Goal: Task Accomplishment & Management: Complete application form

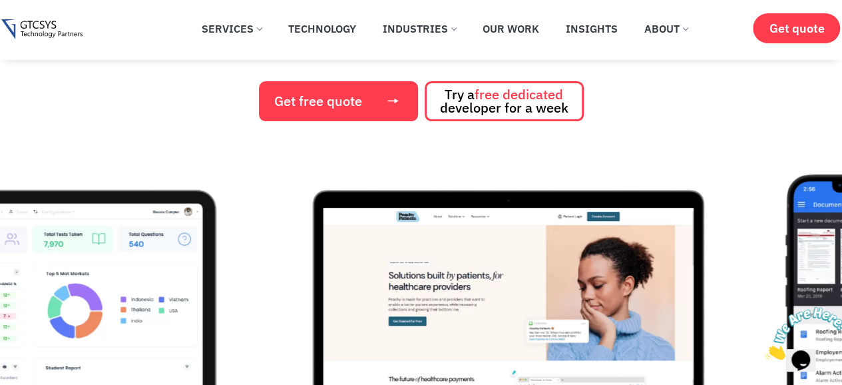
scroll to position [200, 0]
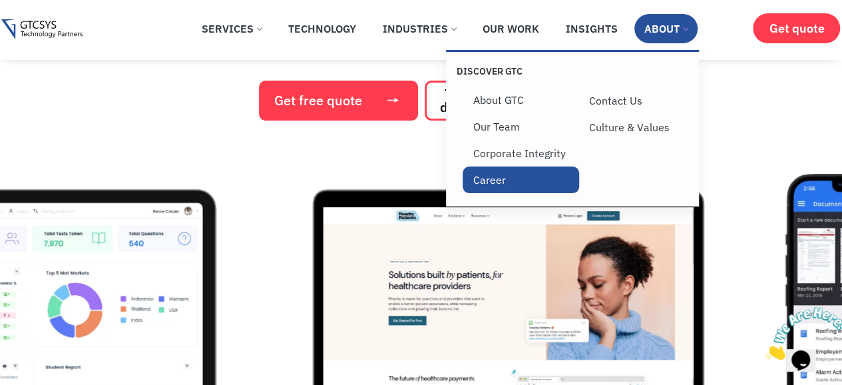
click at [518, 182] on link "Career" at bounding box center [521, 179] width 116 height 27
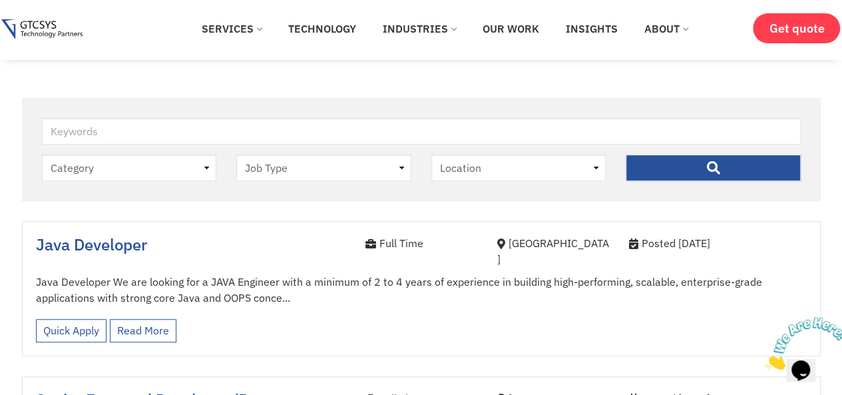
scroll to position [283, 0]
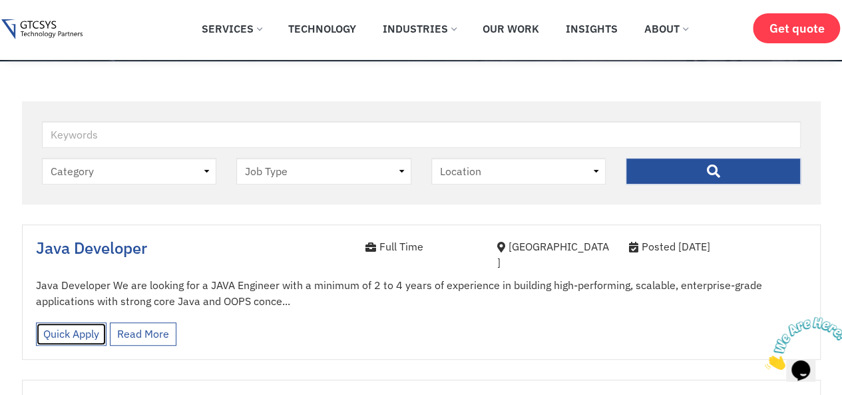
click at [84, 323] on link "Quick Apply" at bounding box center [71, 333] width 71 height 23
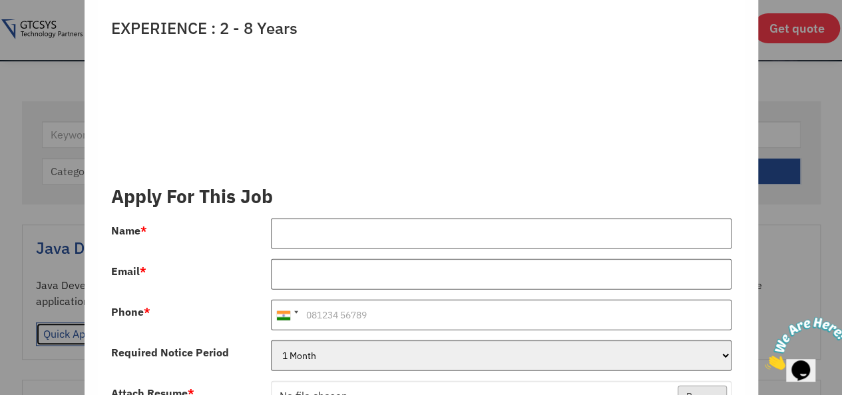
scroll to position [1541, 0]
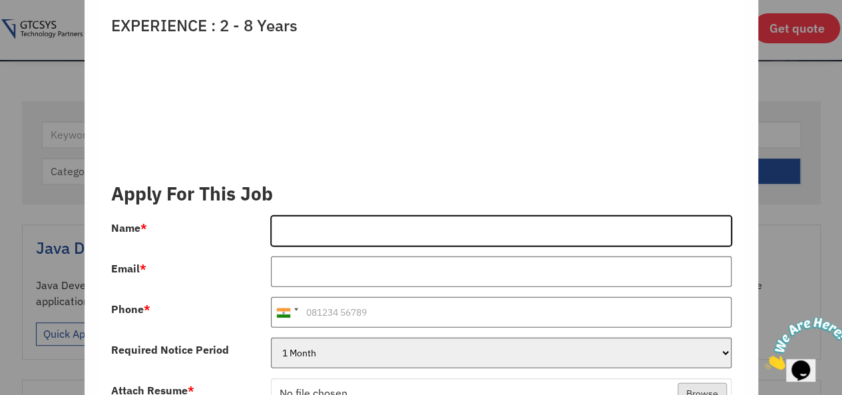
click at [304, 228] on input "Name *" at bounding box center [501, 231] width 461 height 31
type input "[PERSON_NAME]"
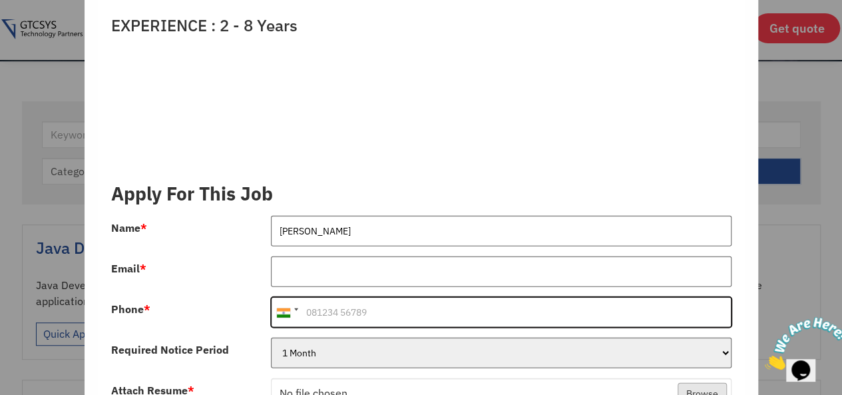
type input "[PHONE_NUMBER]"
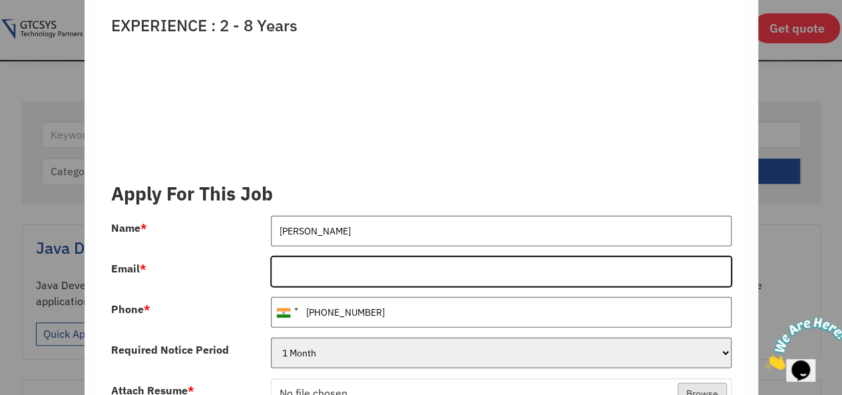
click at [321, 256] on input "Email *" at bounding box center [501, 271] width 461 height 31
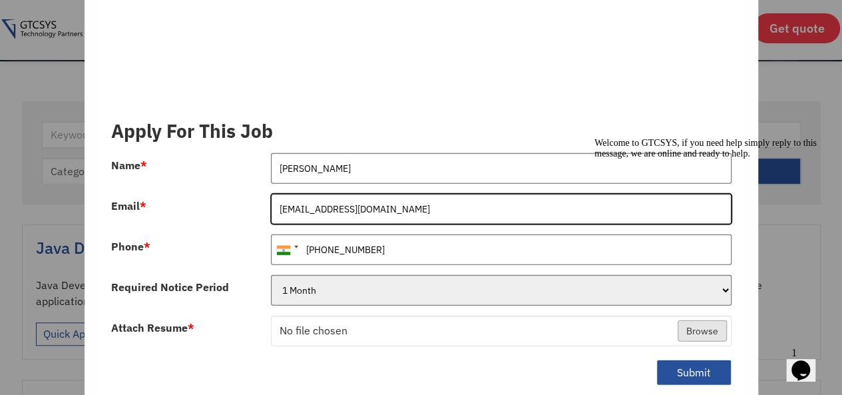
scroll to position [1644, 0]
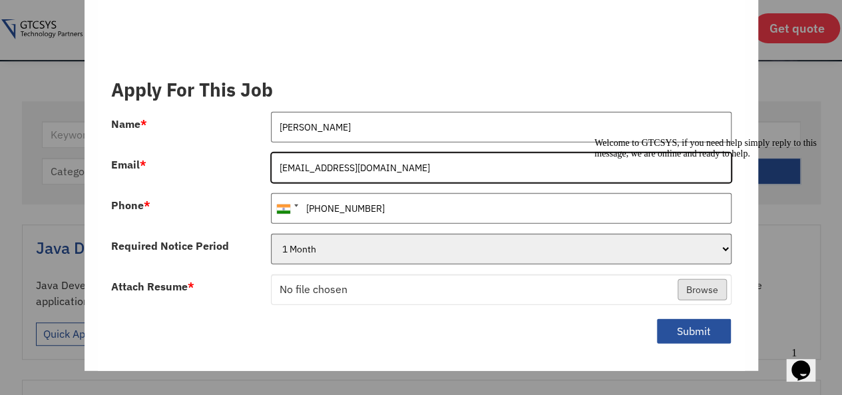
type input "[EMAIL_ADDRESS][DOMAIN_NAME]"
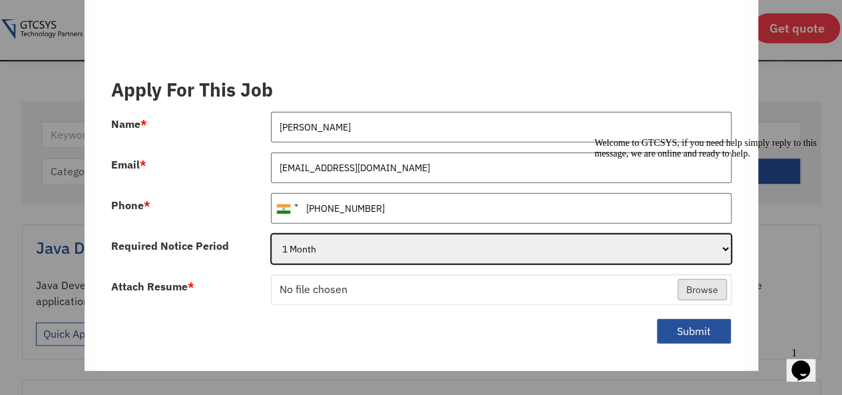
click at [438, 234] on select "1 Month 2 Months 3Months" at bounding box center [501, 249] width 461 height 31
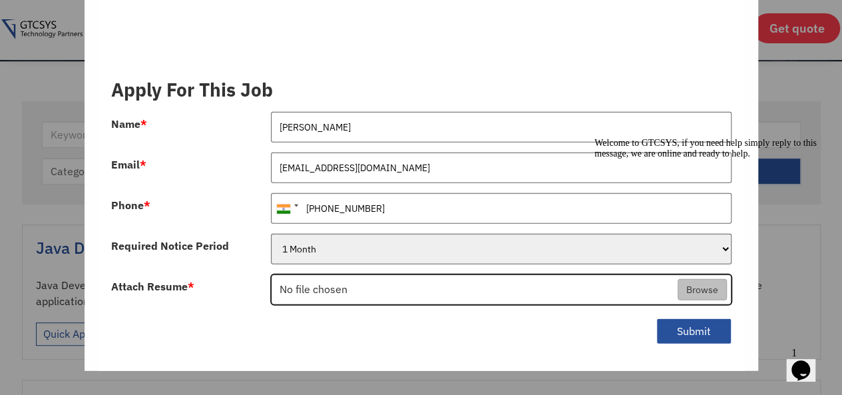
click at [365, 276] on input "Attach Resume *" at bounding box center [501, 290] width 459 height 31
type input "C:\fakepath\Shani_Vaishnav_Full-stack-dev_Resume.pdf"
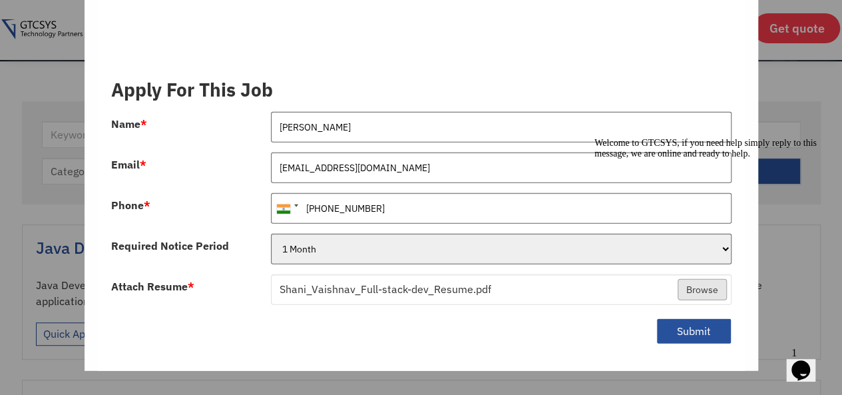
click at [819, 138] on div "Chat attention grabber" at bounding box center [714, 138] width 240 height 0
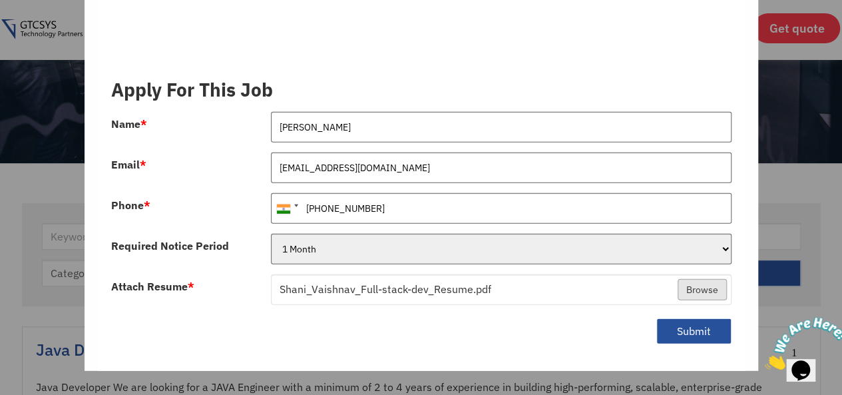
scroll to position [178, 0]
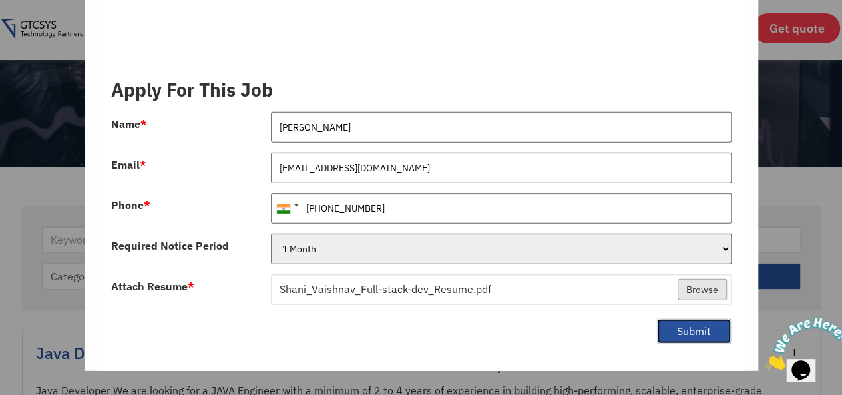
click at [669, 318] on button "Submit" at bounding box center [693, 331] width 75 height 26
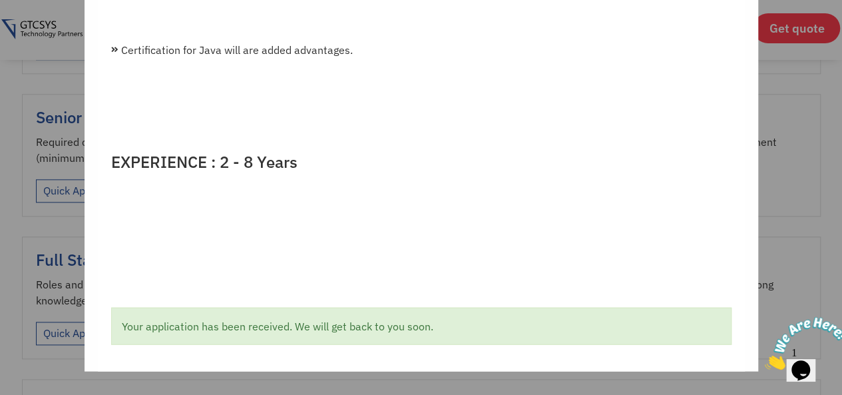
scroll to position [717, 0]
